Goal: Task Accomplishment & Management: Use online tool/utility

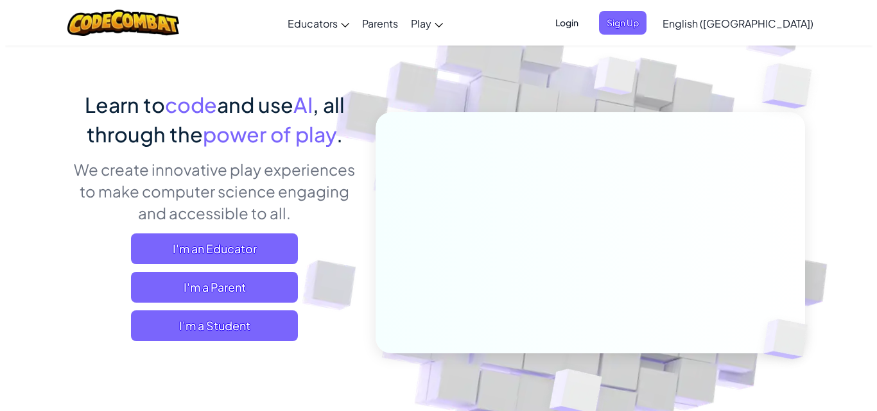
scroll to position [128, 0]
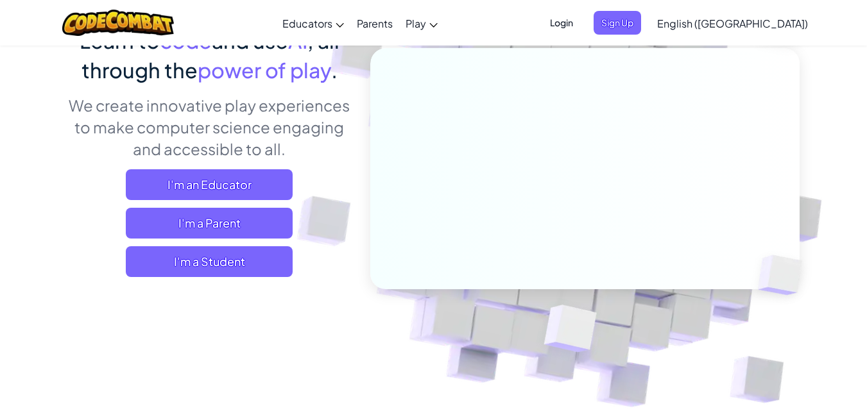
click at [221, 281] on div "Learn to code and use AI , all through the power of play . We create innovative…" at bounding box center [209, 156] width 283 height 261
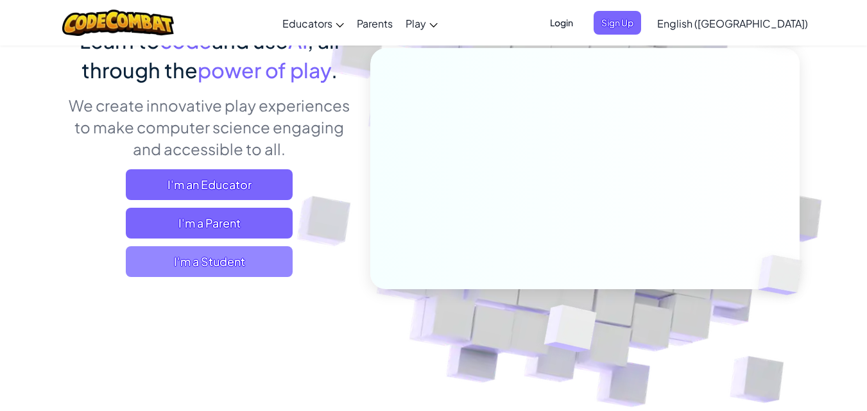
click at [227, 266] on span "I'm a Student" at bounding box center [209, 262] width 167 height 31
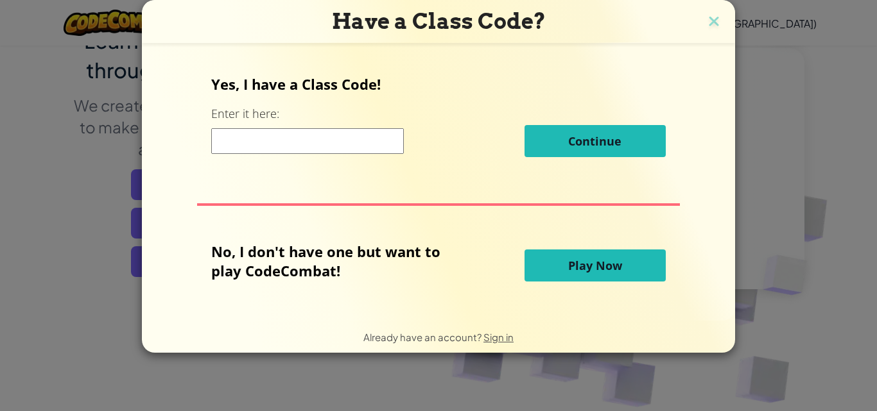
click at [115, 143] on div "Have a Class Code? Yes, I have a Class Code! Enter it here: Continue No, I don'…" at bounding box center [438, 205] width 877 height 411
click at [580, 268] on span "Play Now" at bounding box center [595, 265] width 54 height 15
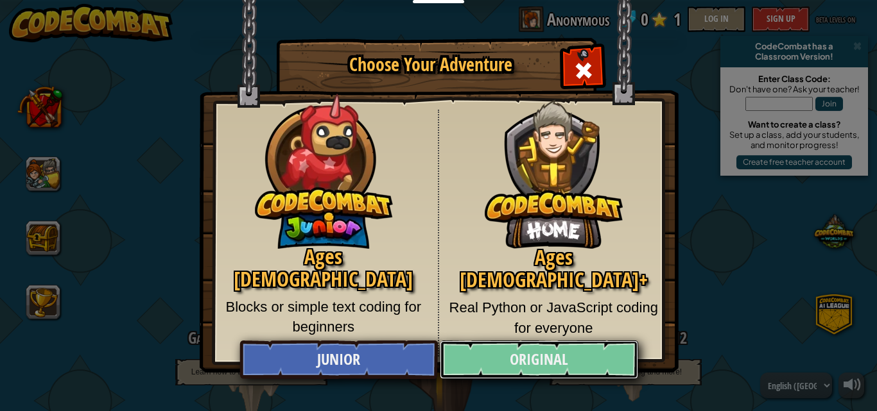
click at [548, 361] on link "Original" at bounding box center [539, 360] width 198 height 39
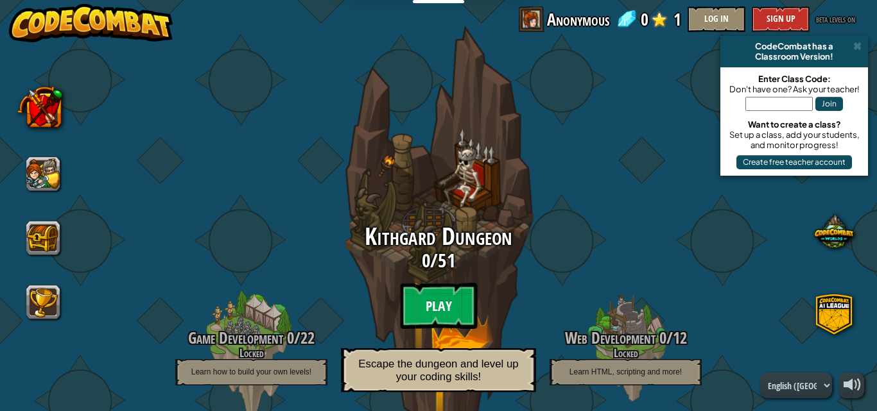
click at [427, 300] on btn "Play" at bounding box center [438, 306] width 77 height 46
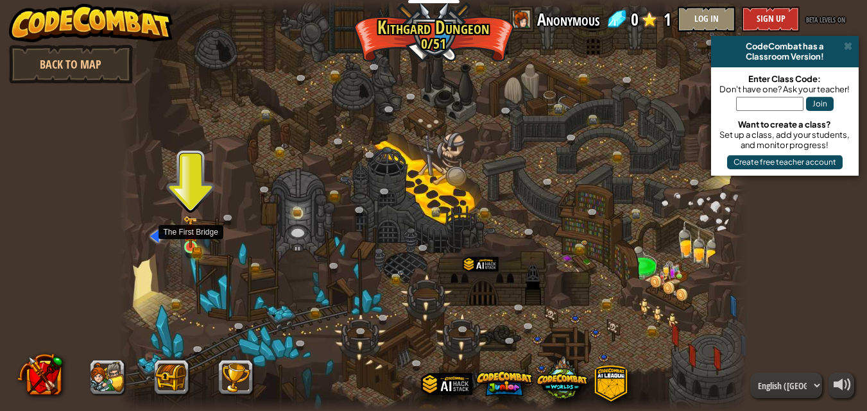
click at [191, 239] on img at bounding box center [190, 232] width 15 height 33
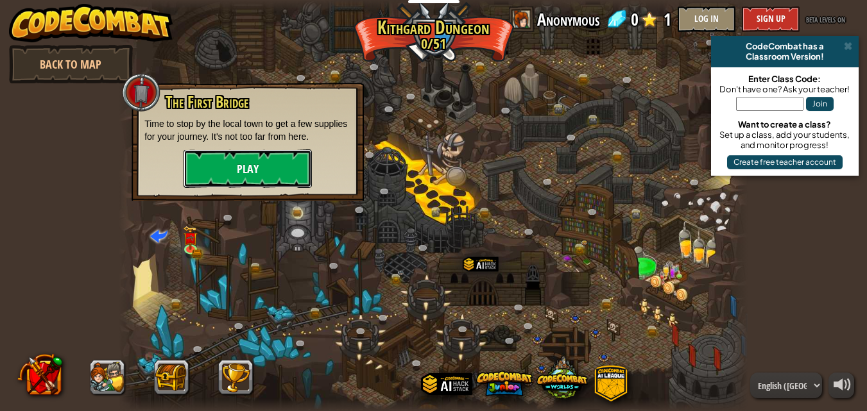
click at [261, 180] on button "Play" at bounding box center [248, 169] width 128 height 39
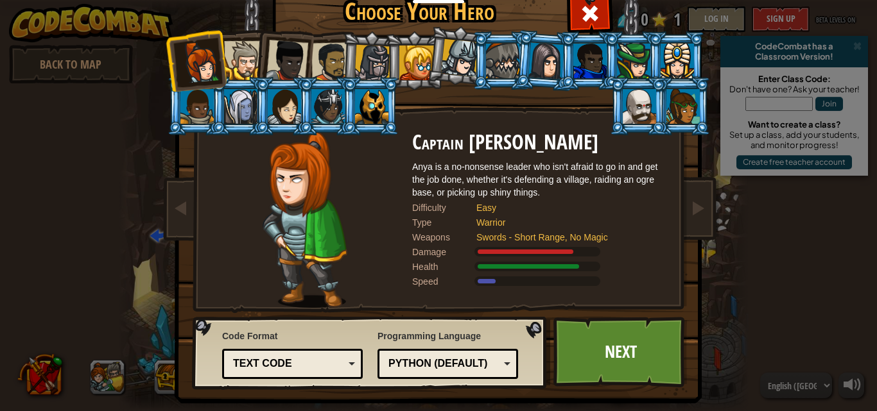
click at [424, 367] on div "Python (Default)" at bounding box center [443, 364] width 111 height 15
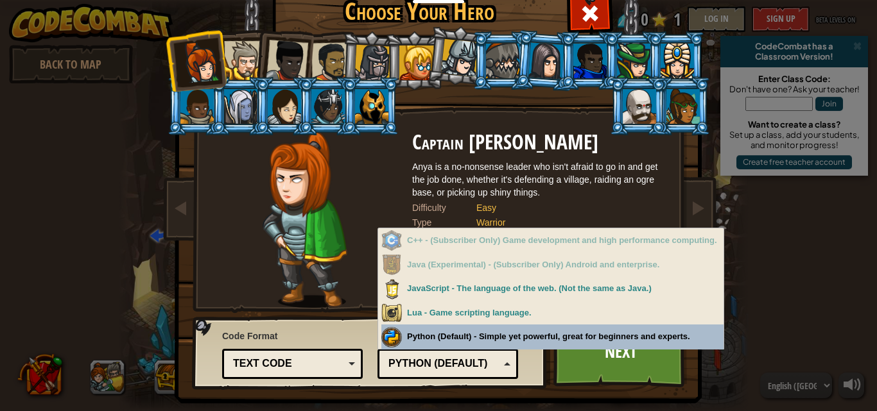
click at [364, 336] on div "Code Format Text code Blocks and code Blocks Blocks (Icons) Text code Blocks - …" at bounding box center [369, 352] width 347 height 65
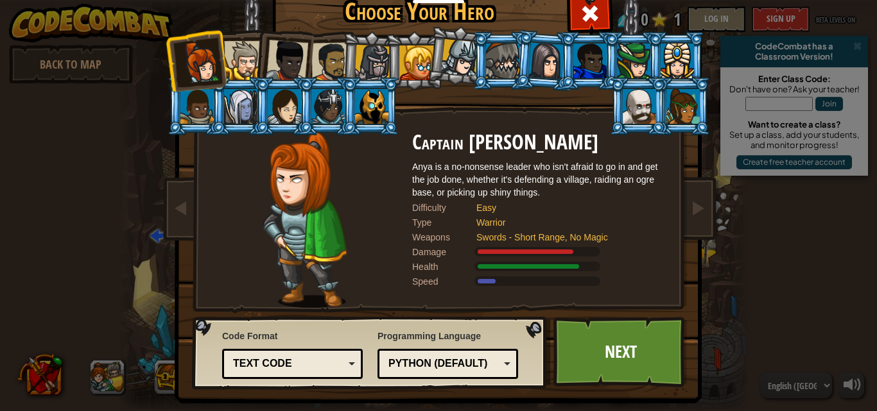
click at [328, 356] on div "Text code" at bounding box center [292, 364] width 124 height 20
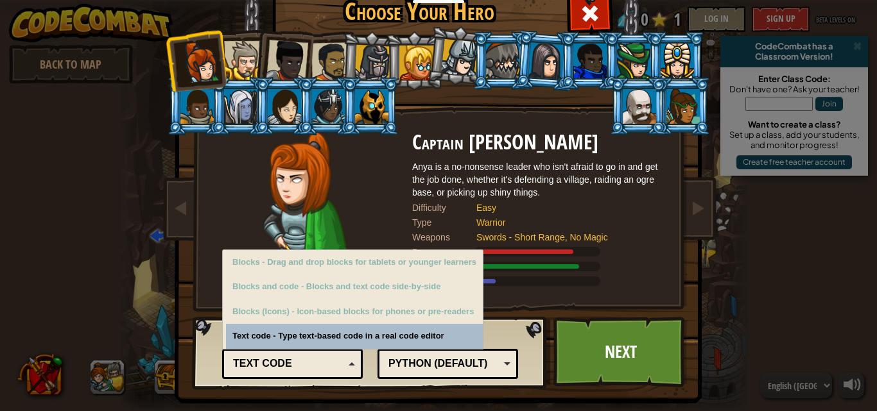
click at [302, 361] on div "Text code" at bounding box center [288, 364] width 111 height 15
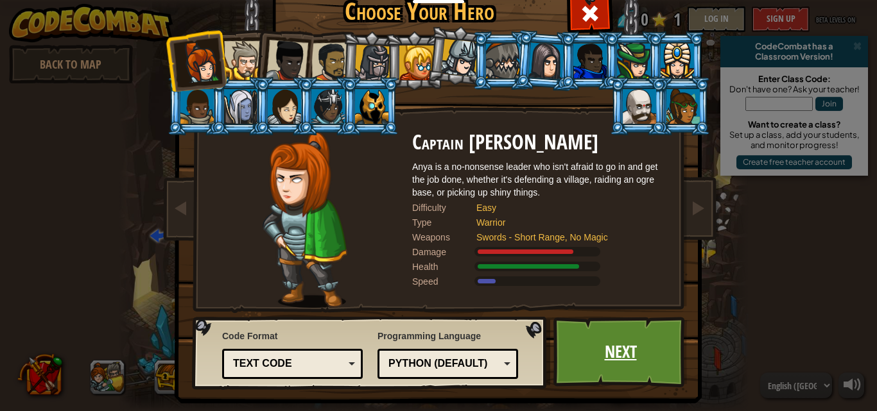
click at [587, 329] on link "Next" at bounding box center [620, 352] width 134 height 71
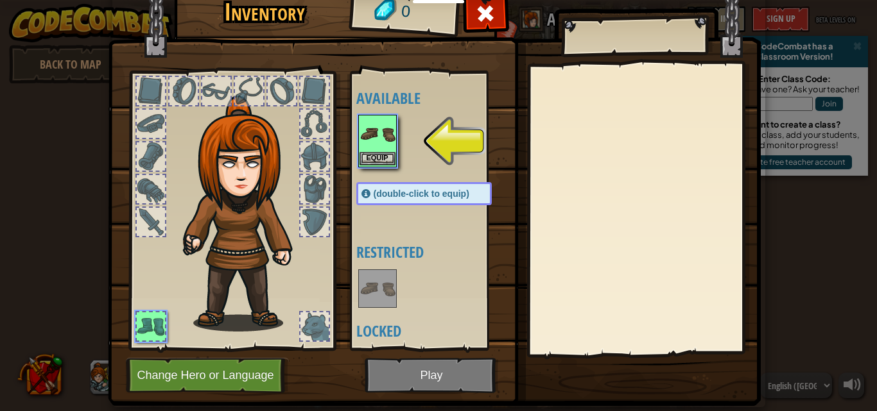
click at [368, 126] on img at bounding box center [377, 134] width 36 height 36
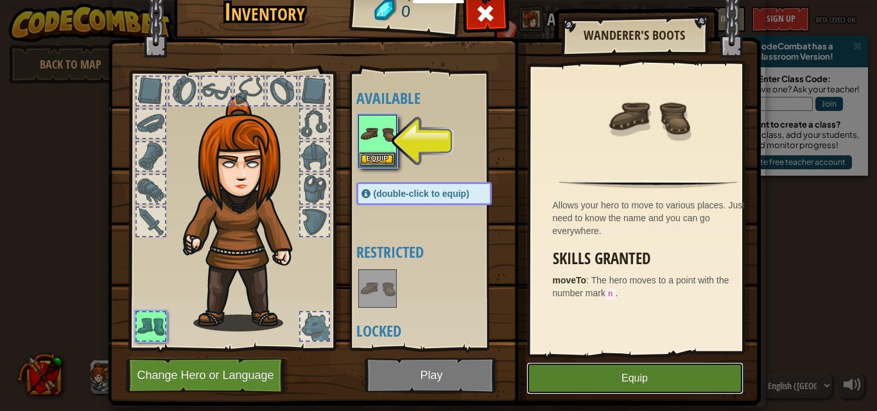
click at [591, 375] on button "Equip" at bounding box center [634, 379] width 217 height 32
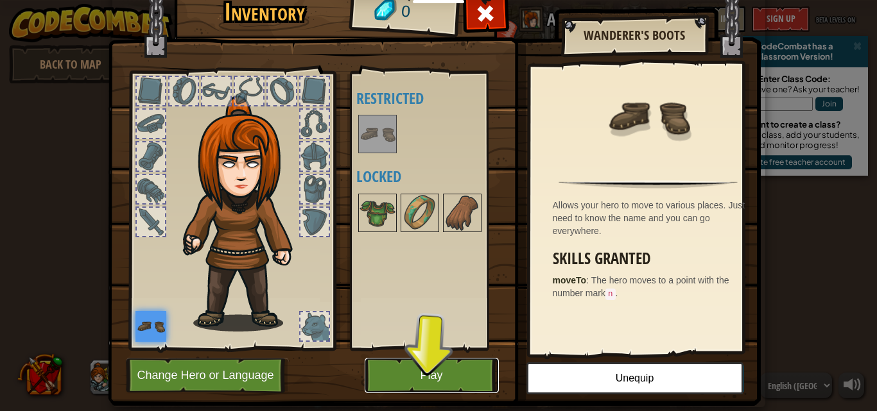
click at [429, 374] on button "Play" at bounding box center [432, 375] width 134 height 35
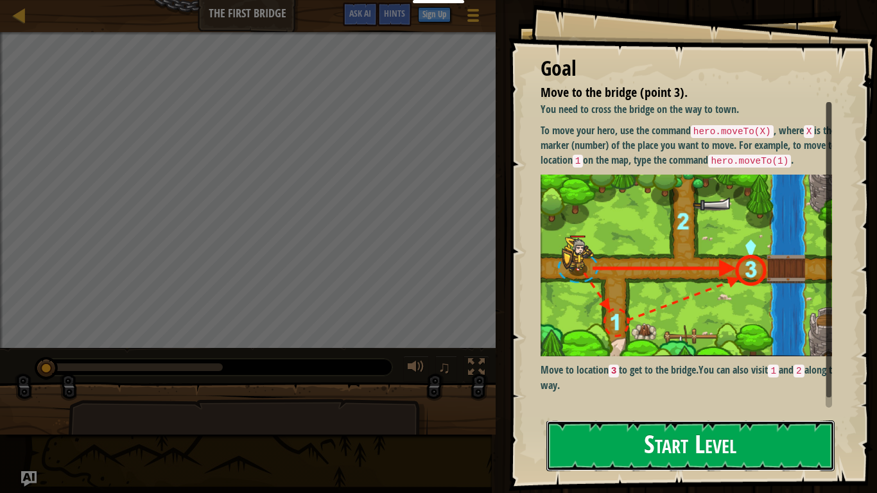
click at [666, 411] on button "Start Level" at bounding box center [690, 445] width 288 height 51
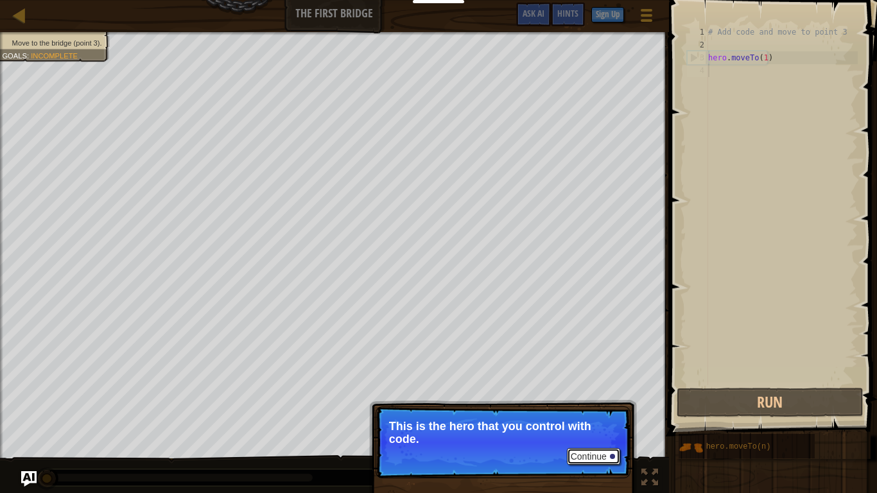
click at [601, 411] on button "Continue" at bounding box center [593, 456] width 53 height 17
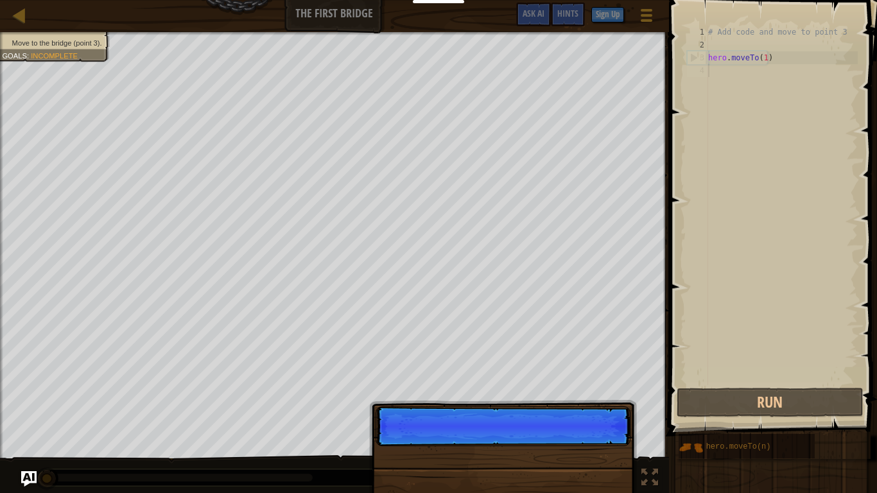
scroll to position [6, 0]
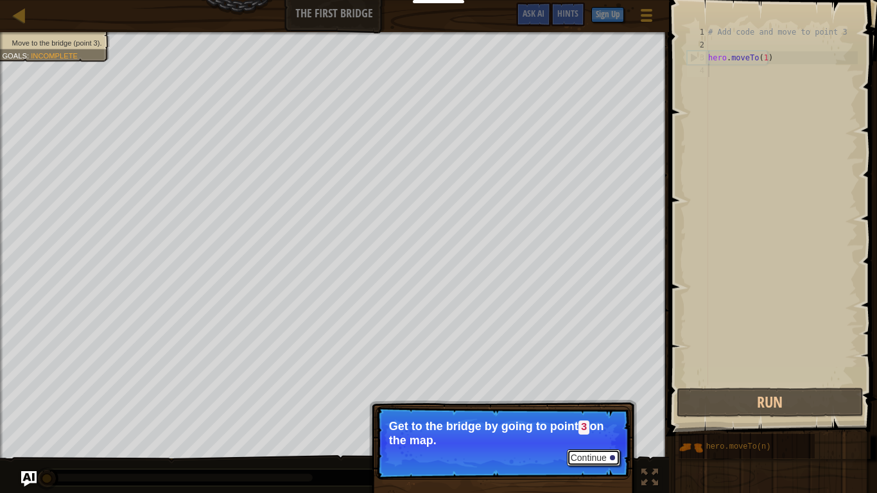
click at [597, 411] on button "Continue" at bounding box center [593, 457] width 53 height 17
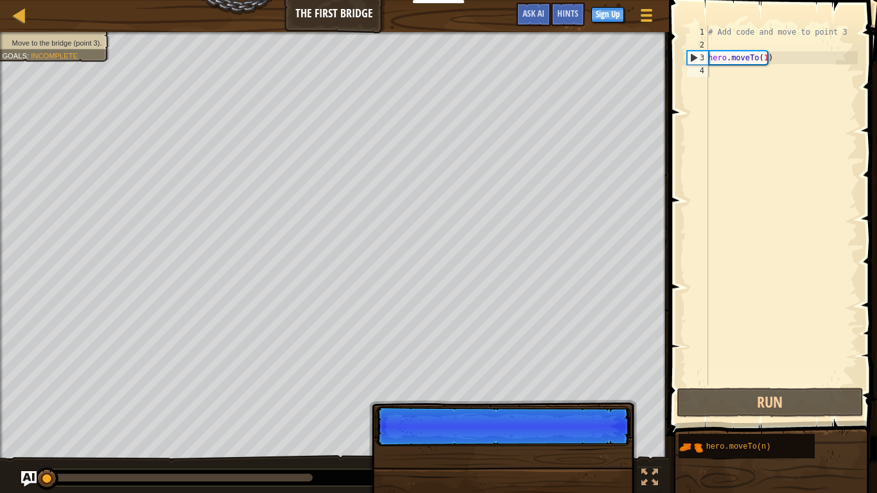
click at [591, 411] on div "Continue" at bounding box center [503, 501] width 268 height 190
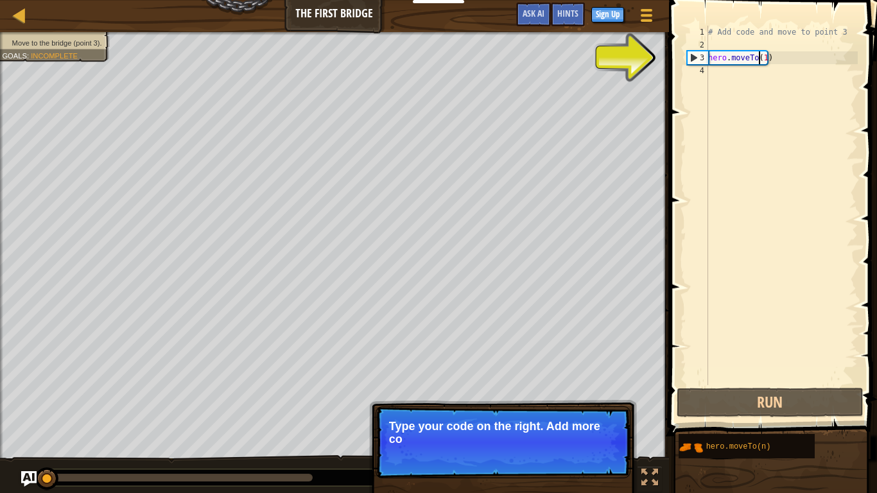
click at [761, 59] on div "# Add code and move to point 3 hero . moveTo ( 1 )" at bounding box center [782, 218] width 152 height 385
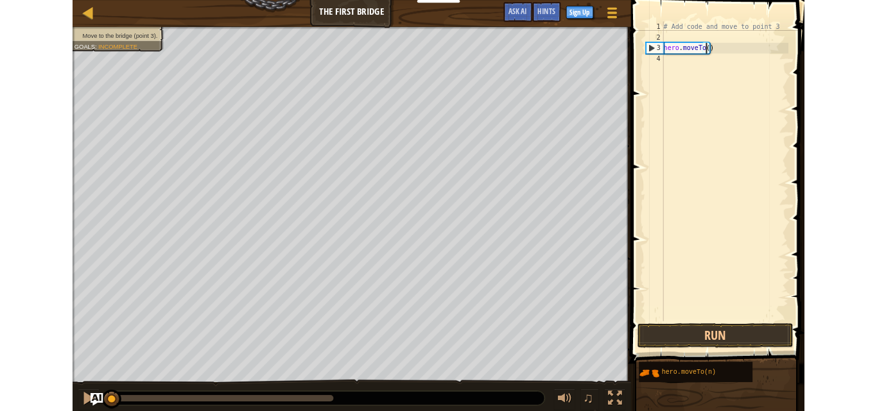
scroll to position [6, 4]
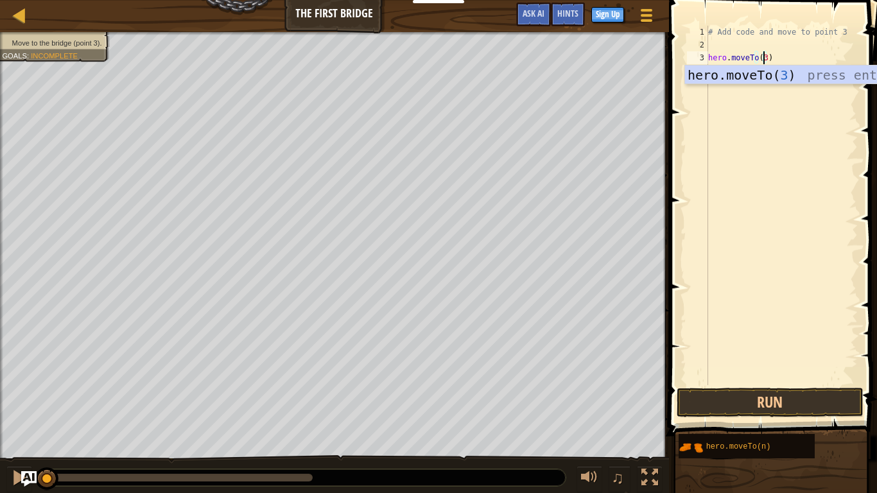
click at [763, 80] on div "hero.moveTo( 3 ) press enter" at bounding box center [806, 94] width 243 height 58
type textarea "hero.moveTo(3)"
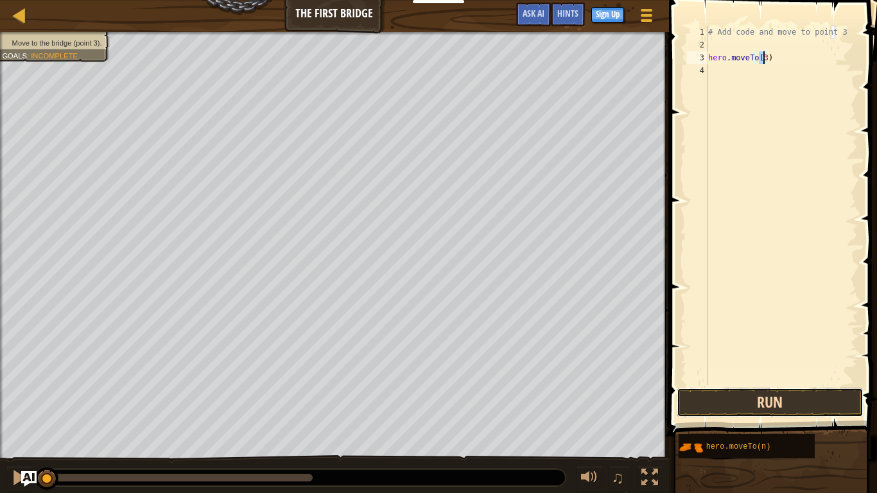
click at [783, 405] on button "Run" at bounding box center [770, 403] width 187 height 30
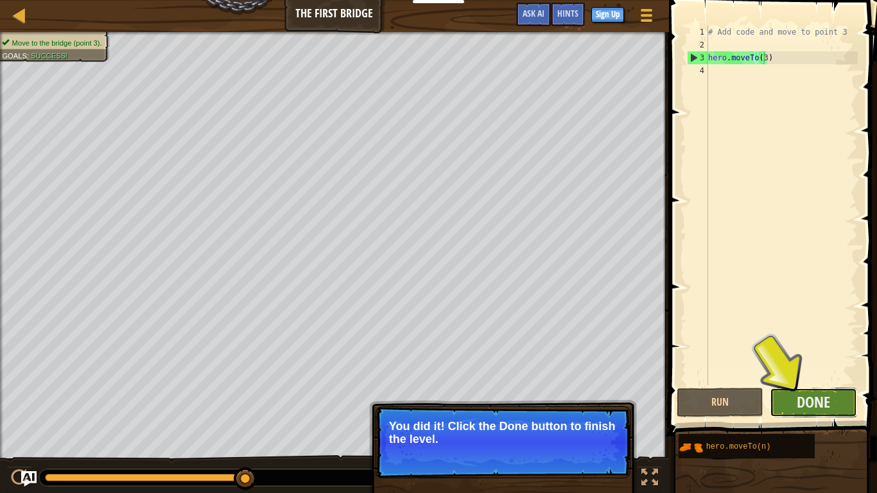
click at [789, 403] on button "Done" at bounding box center [813, 403] width 87 height 30
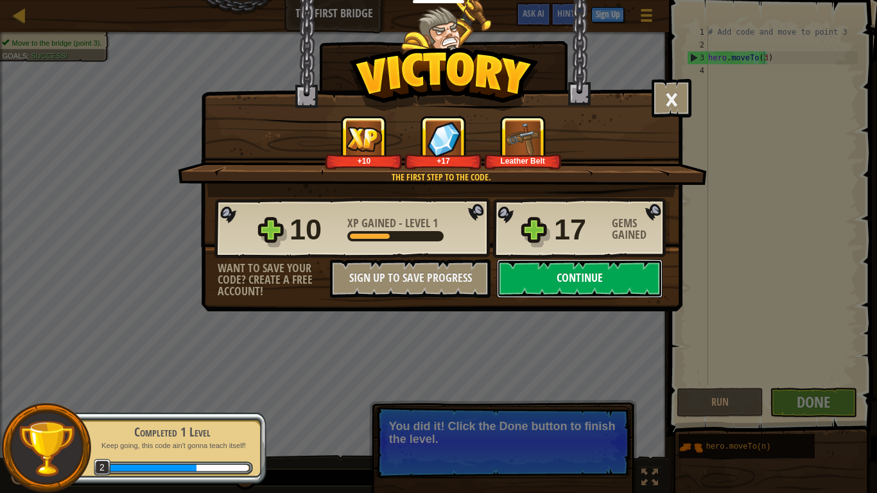
click at [564, 282] on button "Continue" at bounding box center [580, 278] width 166 height 39
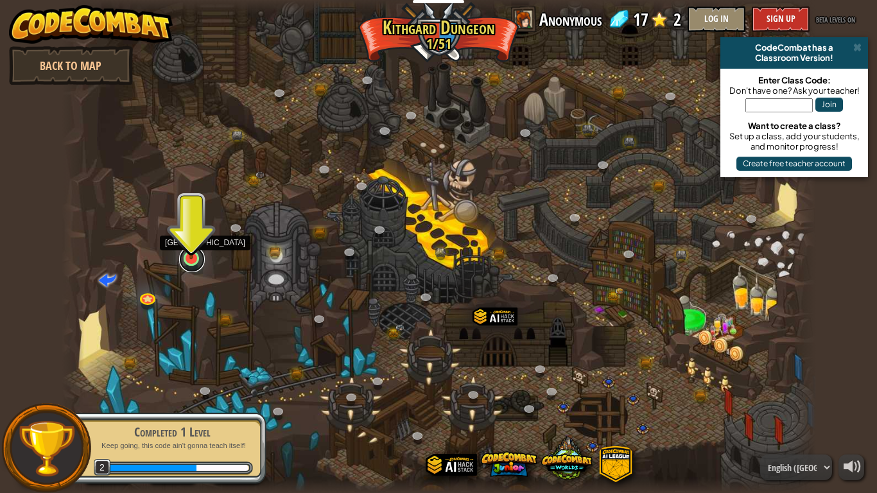
click at [192, 263] on link at bounding box center [192, 260] width 26 height 26
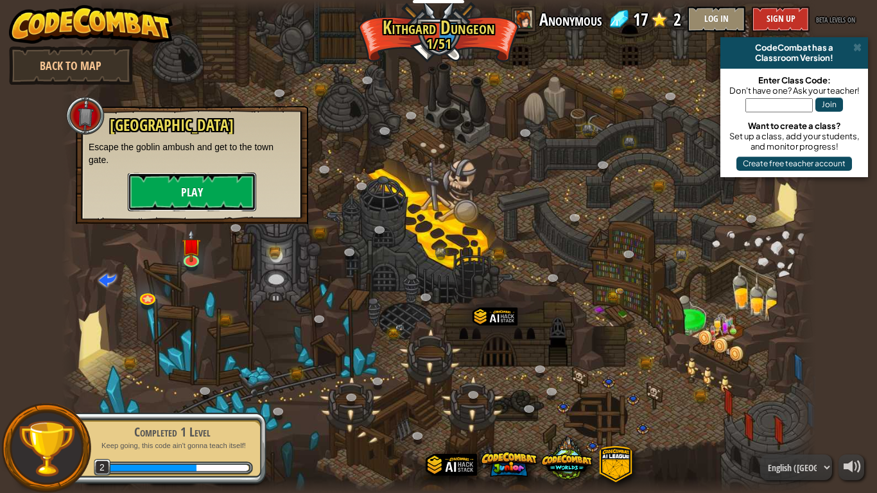
click at [177, 191] on button "Play" at bounding box center [192, 192] width 128 height 39
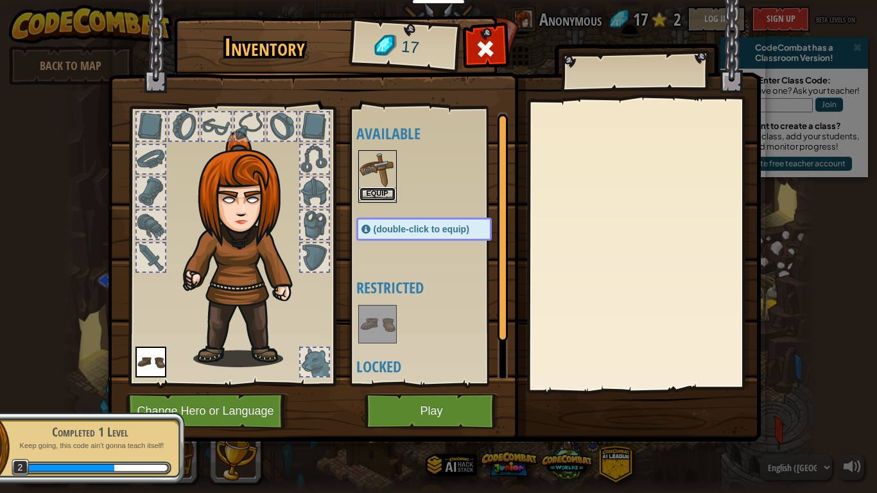
click at [385, 194] on button "Equip" at bounding box center [377, 193] width 36 height 13
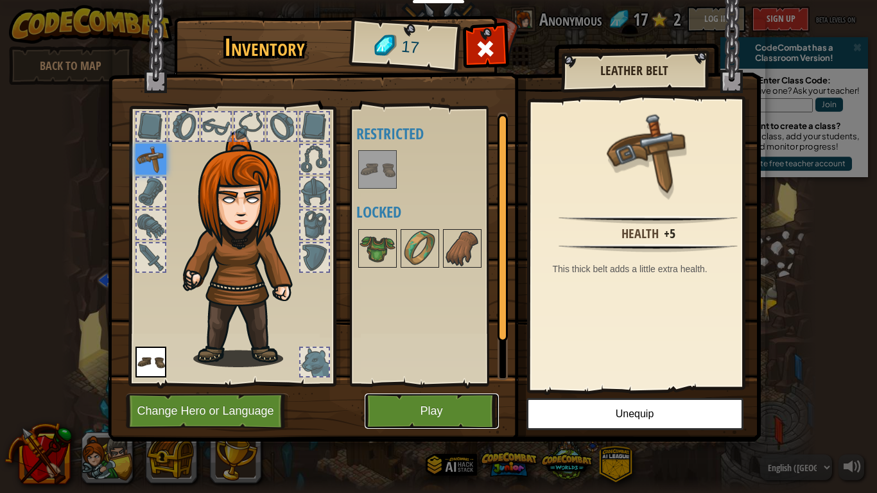
click at [478, 405] on button "Play" at bounding box center [432, 411] width 134 height 35
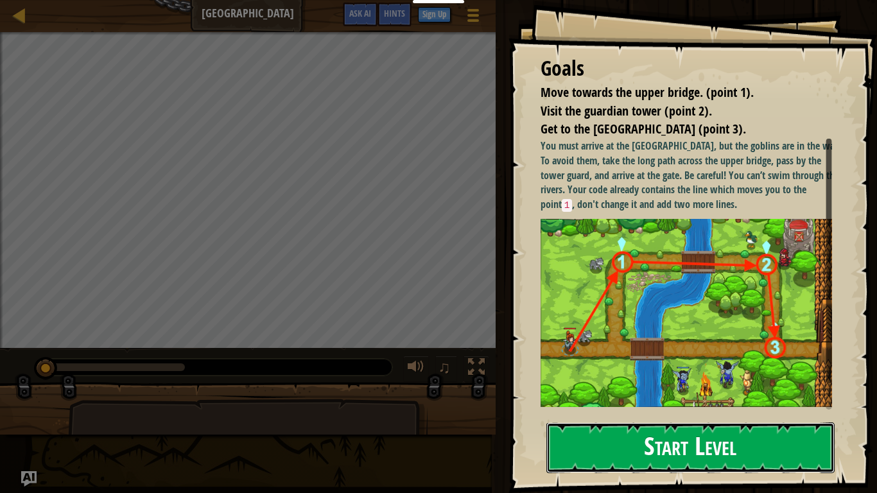
click at [658, 411] on button "Start Level" at bounding box center [690, 447] width 288 height 51
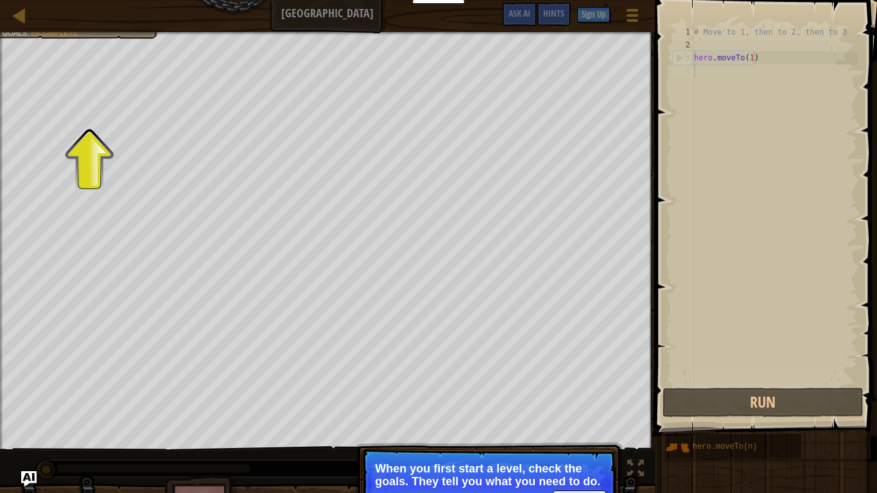
drag, startPoint x: 765, startPoint y: 78, endPoint x: 766, endPoint y: 69, distance: 9.0
click at [766, 71] on div "# Move to 1, then to 2, then to 3 hero . moveTo ( 1 )" at bounding box center [774, 218] width 166 height 385
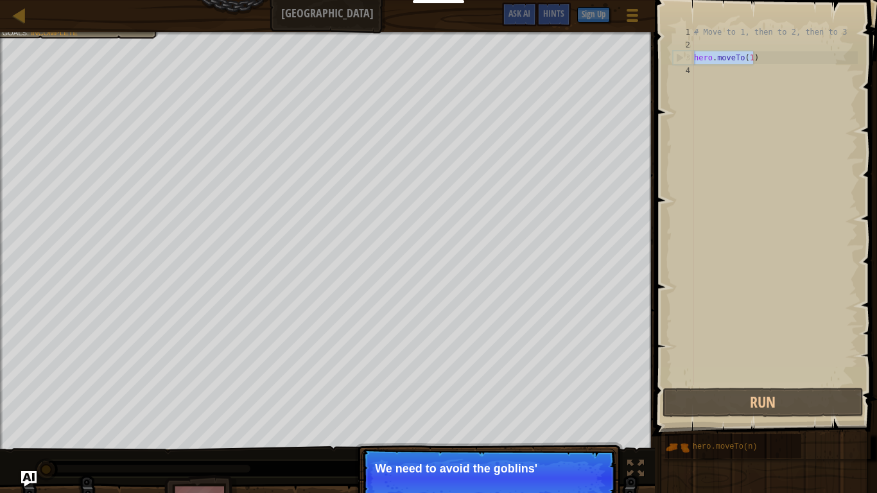
drag, startPoint x: 765, startPoint y: 62, endPoint x: 694, endPoint y: 54, distance: 71.1
click at [694, 54] on div "# Move to 1, then to 2, then to 3 hero . moveTo ( 1 )" at bounding box center [774, 218] width 166 height 385
type textarea "hero.moveTo(1)"
click at [784, 60] on div "# Move to 1, then to 2, then to 3 hero . moveTo ( 1 )" at bounding box center [774, 205] width 166 height 359
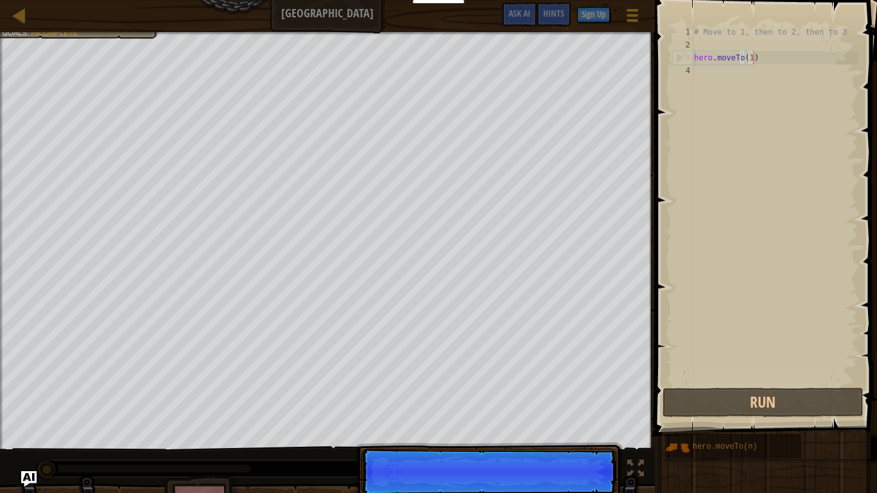
click at [774, 59] on div "# Move to 1, then to 2, then to 3 hero . moveTo ( 1 )" at bounding box center [774, 218] width 166 height 385
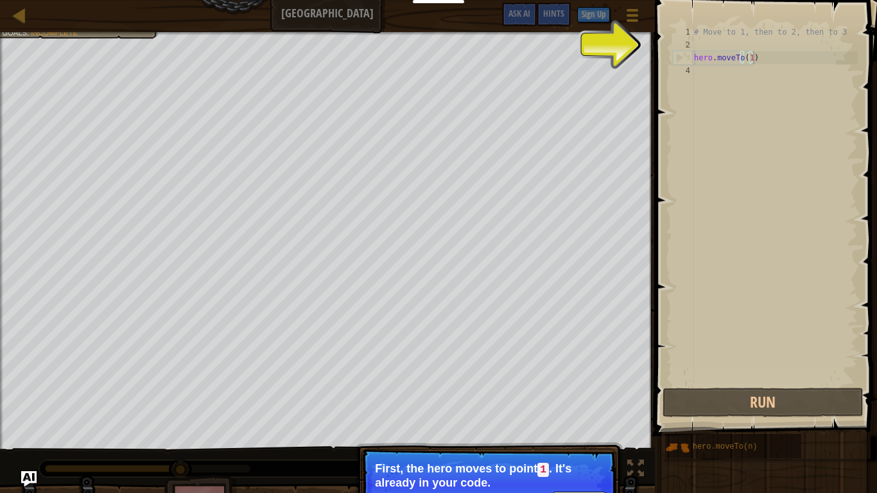
click at [763, 65] on div "# Move to 1, then to 2, then to 3 hero . moveTo ( 1 )" at bounding box center [774, 218] width 166 height 385
click at [763, 55] on div "# Move to 1, then to 2, then to 3 hero . moveTo ( 1 )" at bounding box center [774, 218] width 166 height 385
type textarea "hero.moveTo(1)"
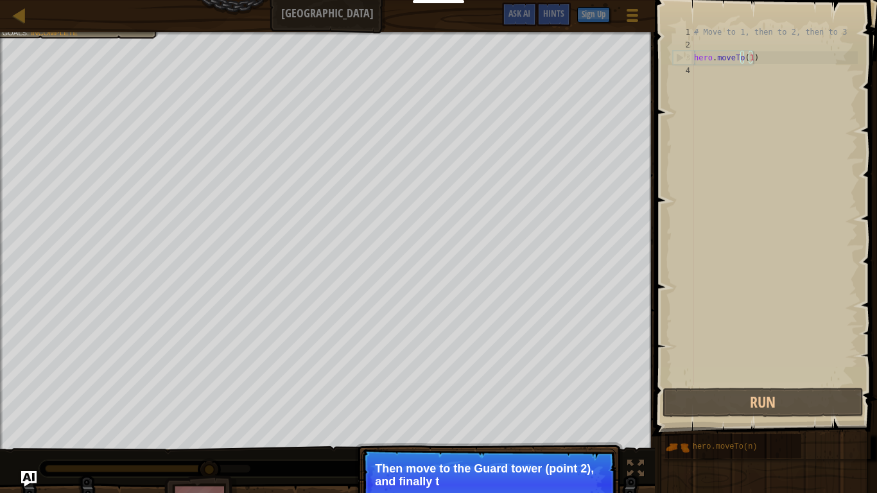
click at [588, 411] on p "Then move to the Guard tower (point 2), and finally t" at bounding box center [489, 475] width 228 height 26
click at [659, 144] on span at bounding box center [767, 200] width 232 height 474
click at [749, 64] on div "# Move to 1, then to 2, then to 3 hero . moveTo ( 1 )" at bounding box center [774, 218] width 166 height 385
click at [771, 63] on div "# Move to 1, then to 2, then to 3 hero . moveTo ( 1 )" at bounding box center [774, 218] width 166 height 385
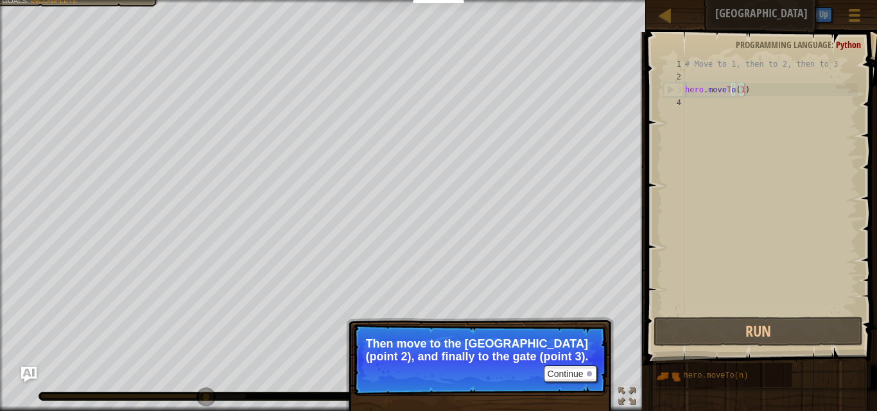
click at [764, 89] on div "# Move to 1, then to 2, then to 3 hero . moveTo ( 1 )" at bounding box center [769, 199] width 175 height 282
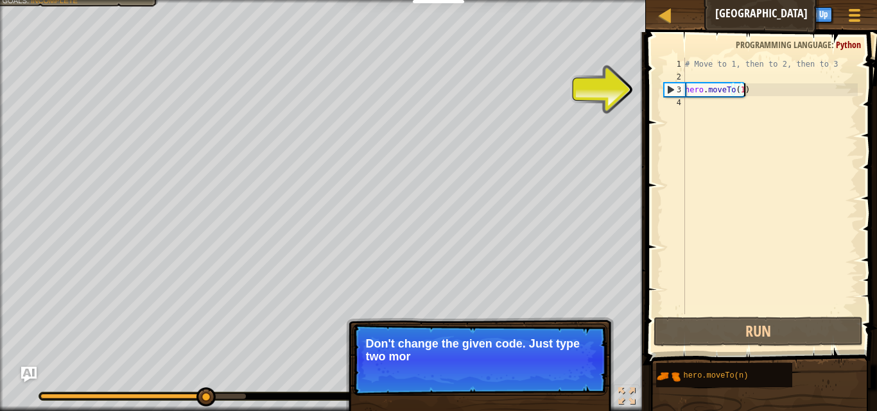
click at [731, 114] on div "# Move to 1, then to 2, then to 3 hero . moveTo ( 1 )" at bounding box center [769, 199] width 175 height 282
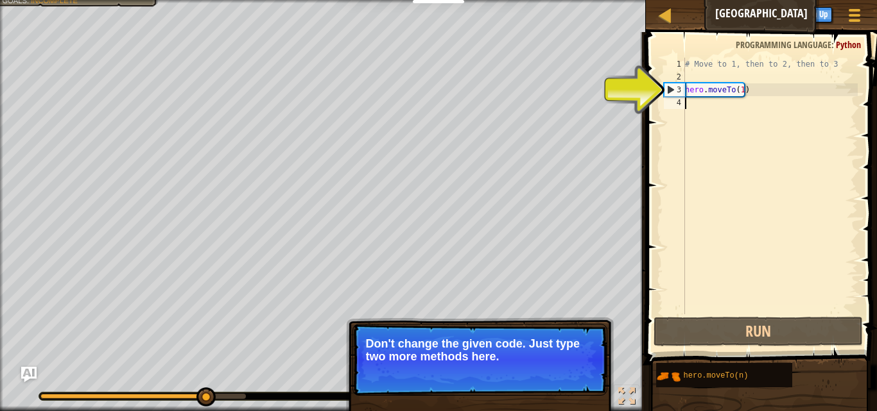
paste textarea "hero.moveTo(1)"
type textarea "hero.moveTo(1)"
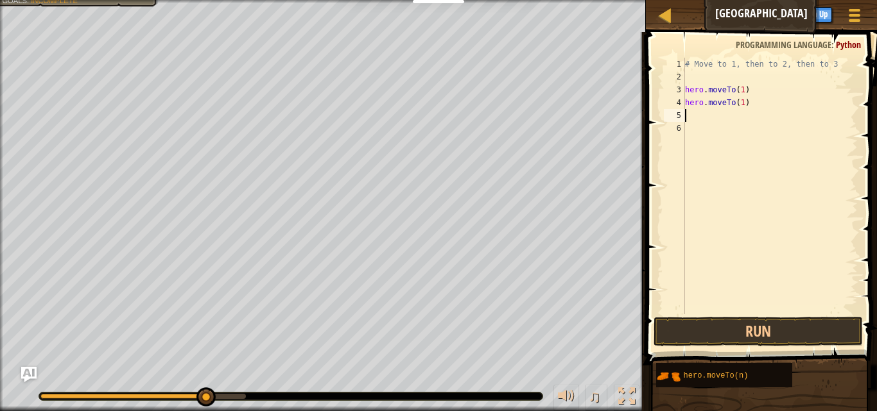
paste textarea "hero.moveTo(1)"
type textarea "hero.moveTo(1)"
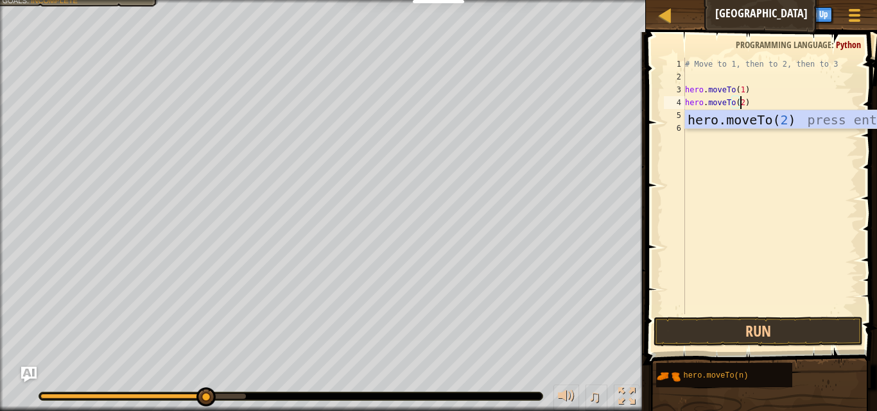
scroll to position [6, 4]
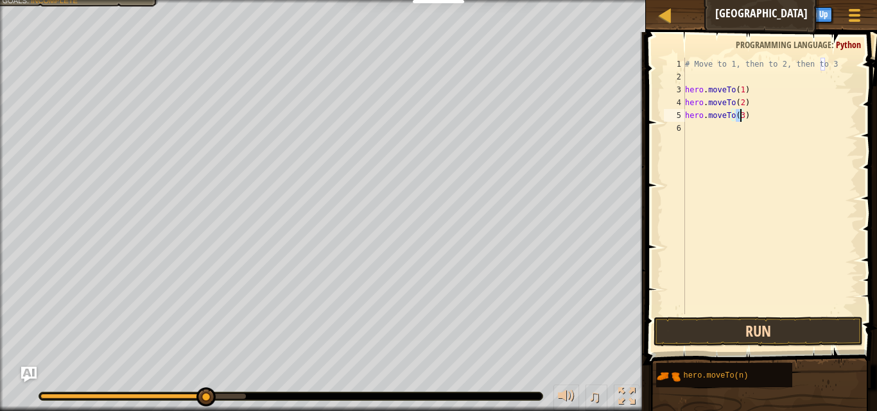
type textarea "hero.moveTo(3)"
click at [754, 329] on button "Run" at bounding box center [758, 332] width 209 height 30
